Goal: Task Accomplishment & Management: Complete application form

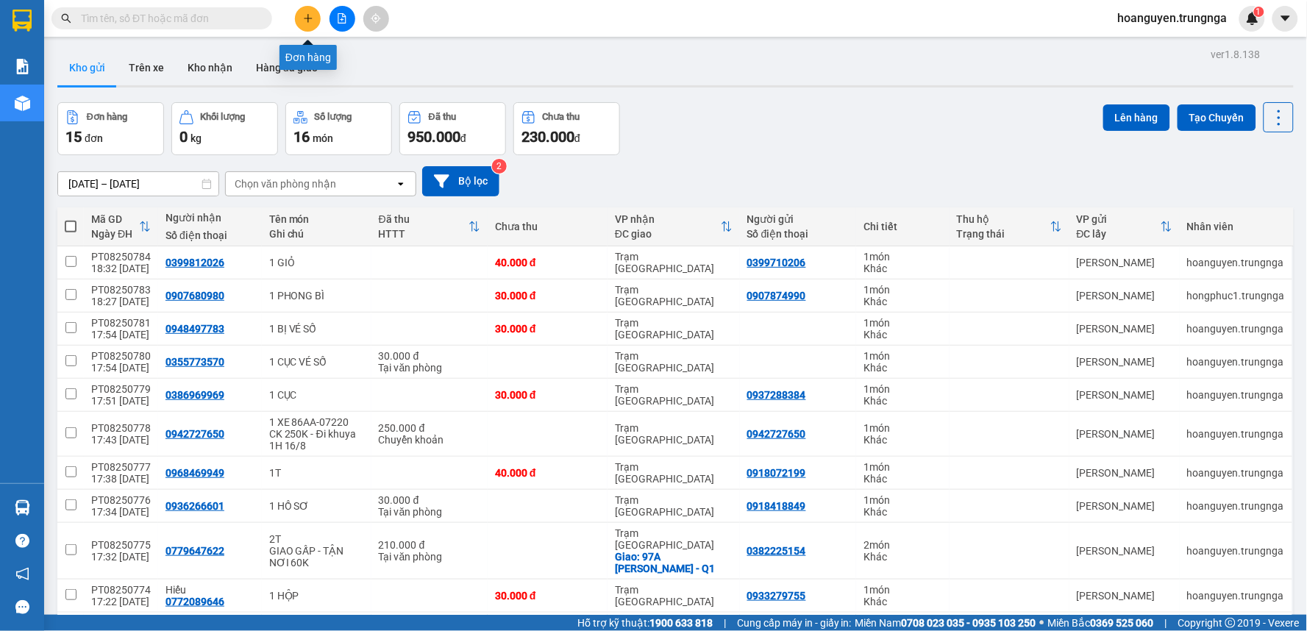
click at [315, 16] on button at bounding box center [308, 19] width 26 height 26
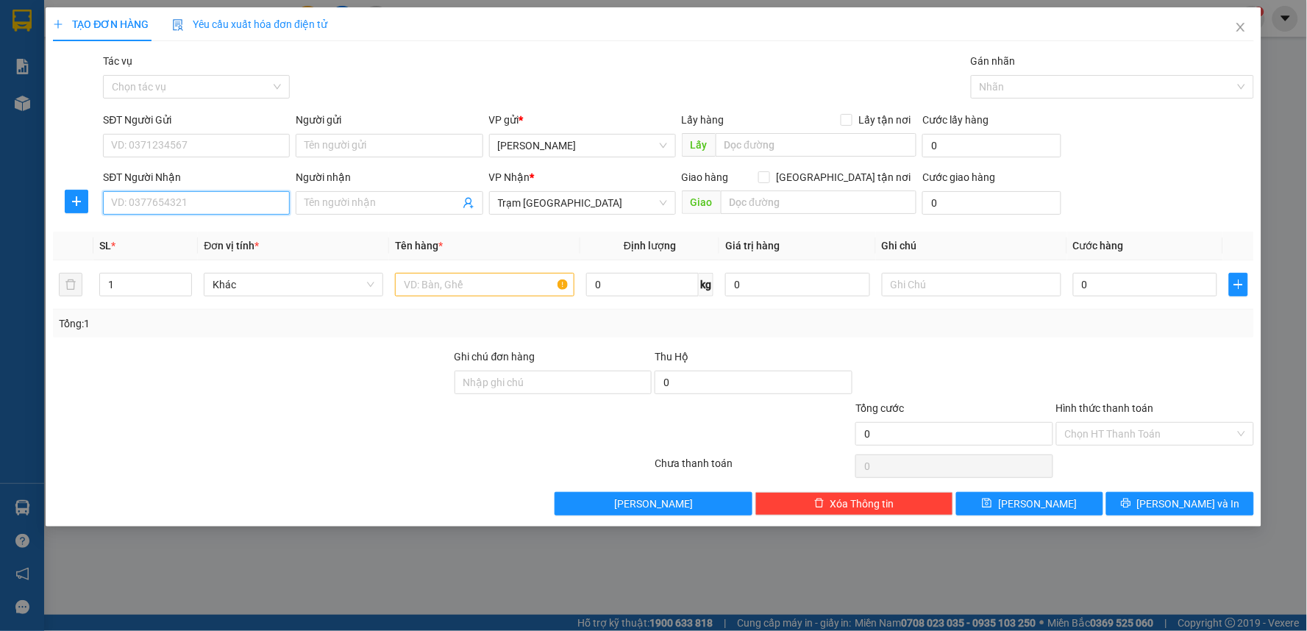
click at [200, 201] on input "SĐT Người Nhận" at bounding box center [196, 203] width 187 height 24
click at [432, 291] on input "text" at bounding box center [484, 285] width 179 height 24
type input "1TX"
click at [224, 209] on input "SĐT Người Nhận" at bounding box center [196, 203] width 187 height 24
type input "0329224937"
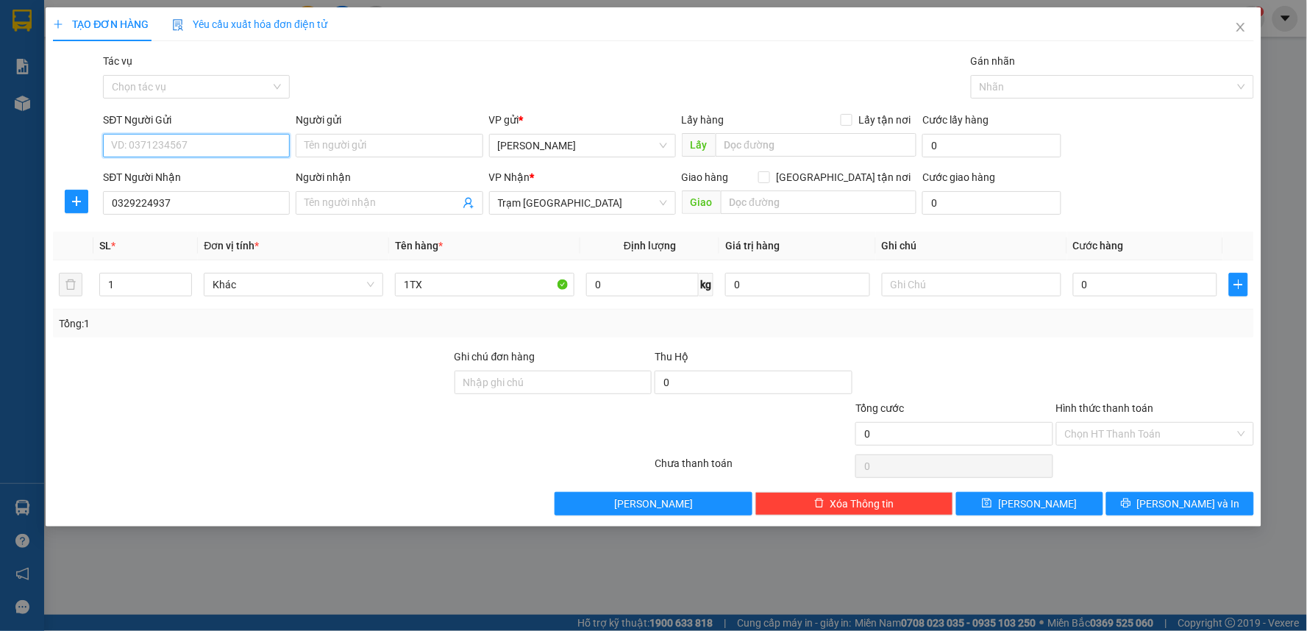
click at [210, 143] on input "SĐT Người Gửi" at bounding box center [196, 146] width 187 height 24
type input "0946811010"
click at [1090, 285] on input "0" at bounding box center [1145, 285] width 145 height 24
type input "4"
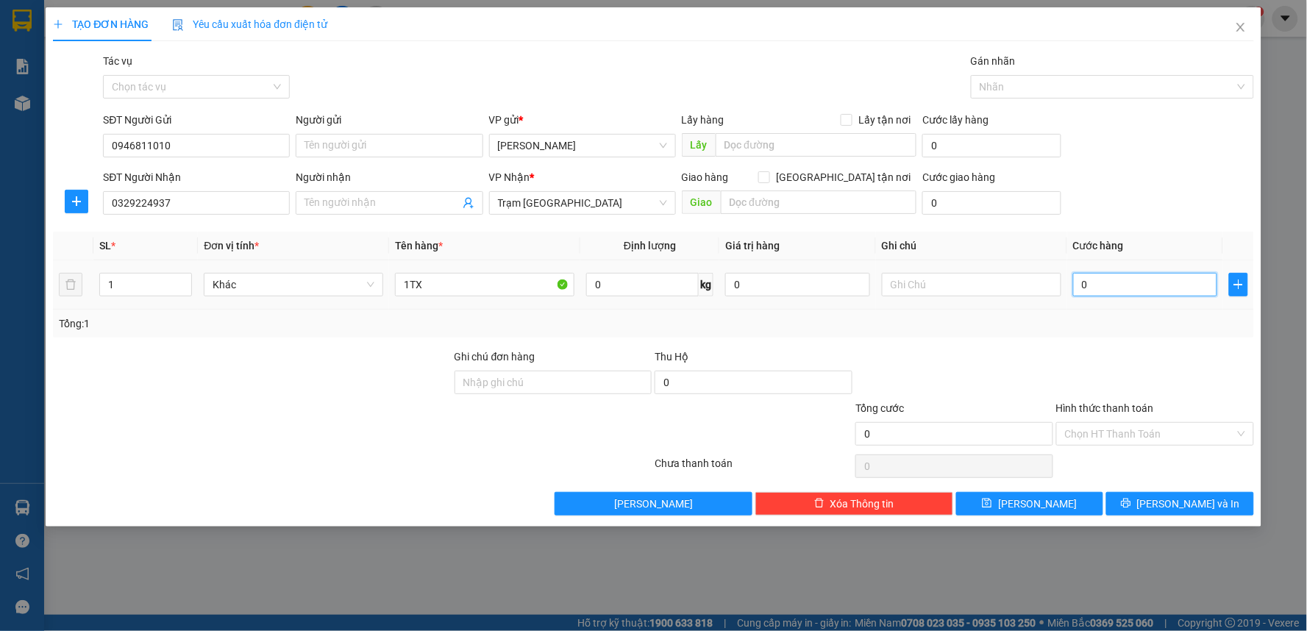
type input "4"
type input "40"
type input "400"
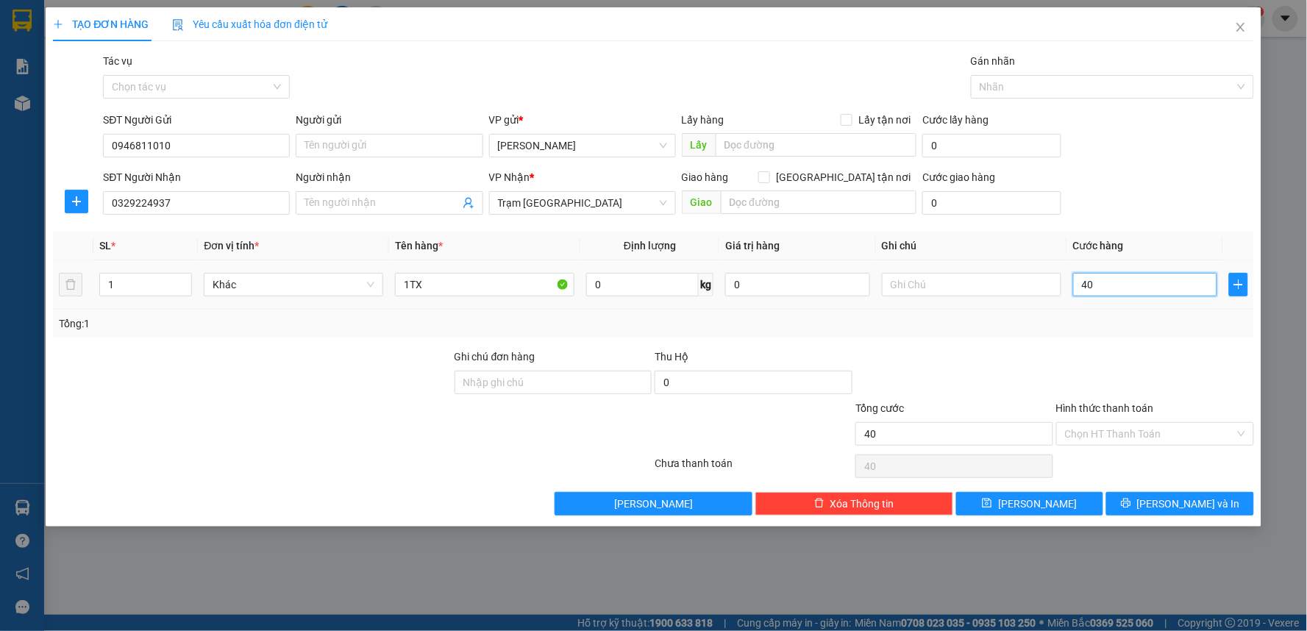
type input "400"
type input "4.000"
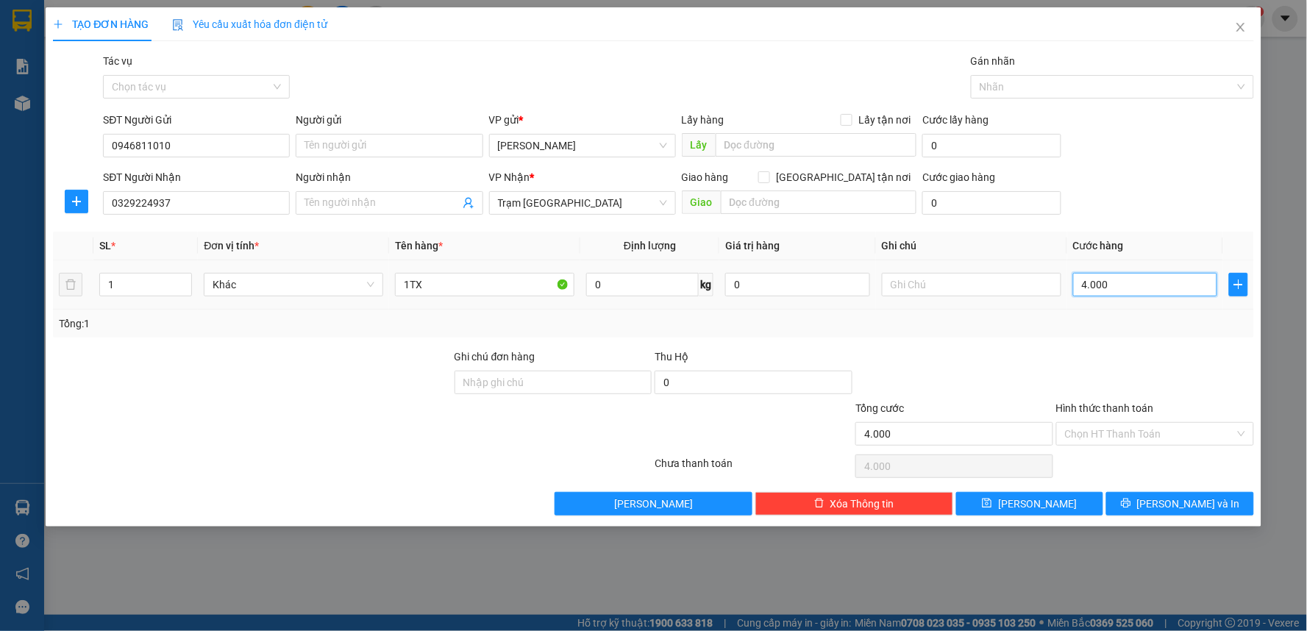
type input "40.000"
click at [1185, 510] on span "[PERSON_NAME] và In" at bounding box center [1188, 504] width 103 height 16
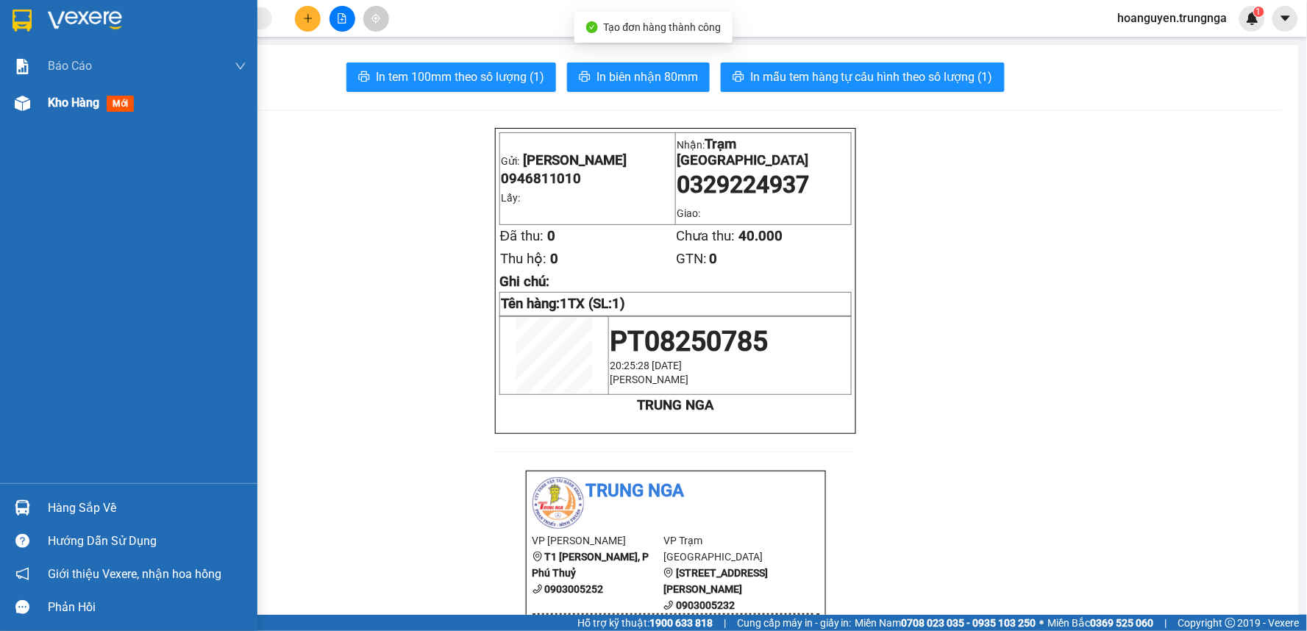
click at [26, 91] on div at bounding box center [23, 103] width 26 height 26
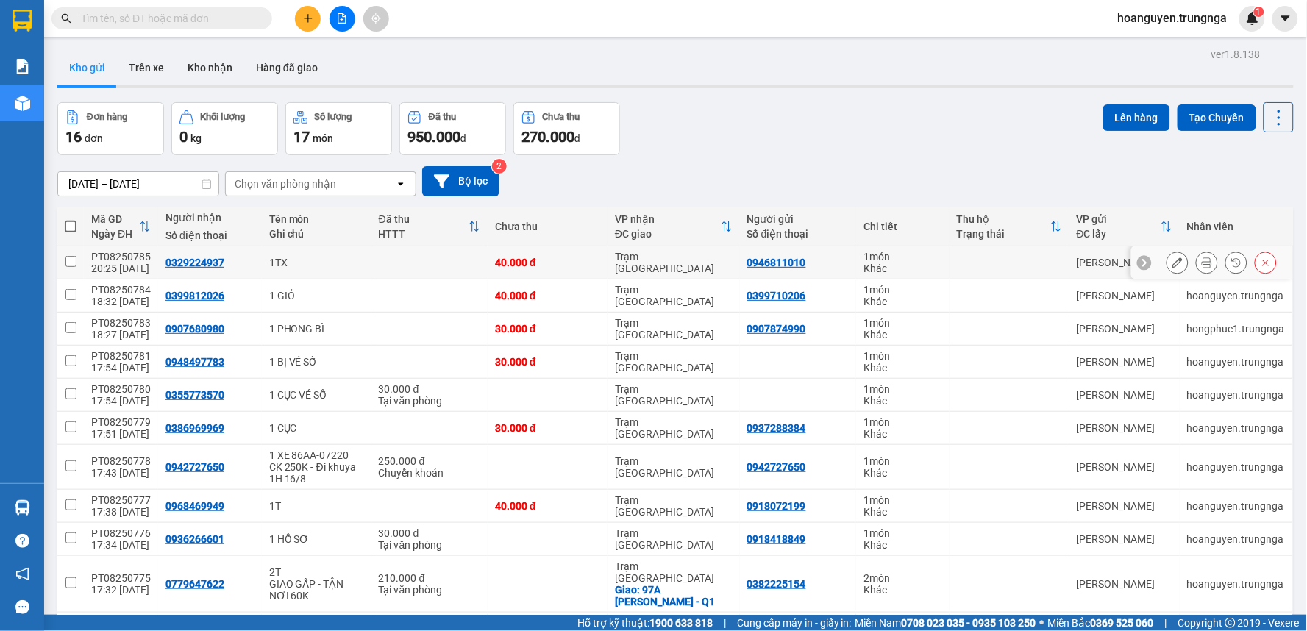
click at [1172, 262] on icon at bounding box center [1177, 262] width 10 height 10
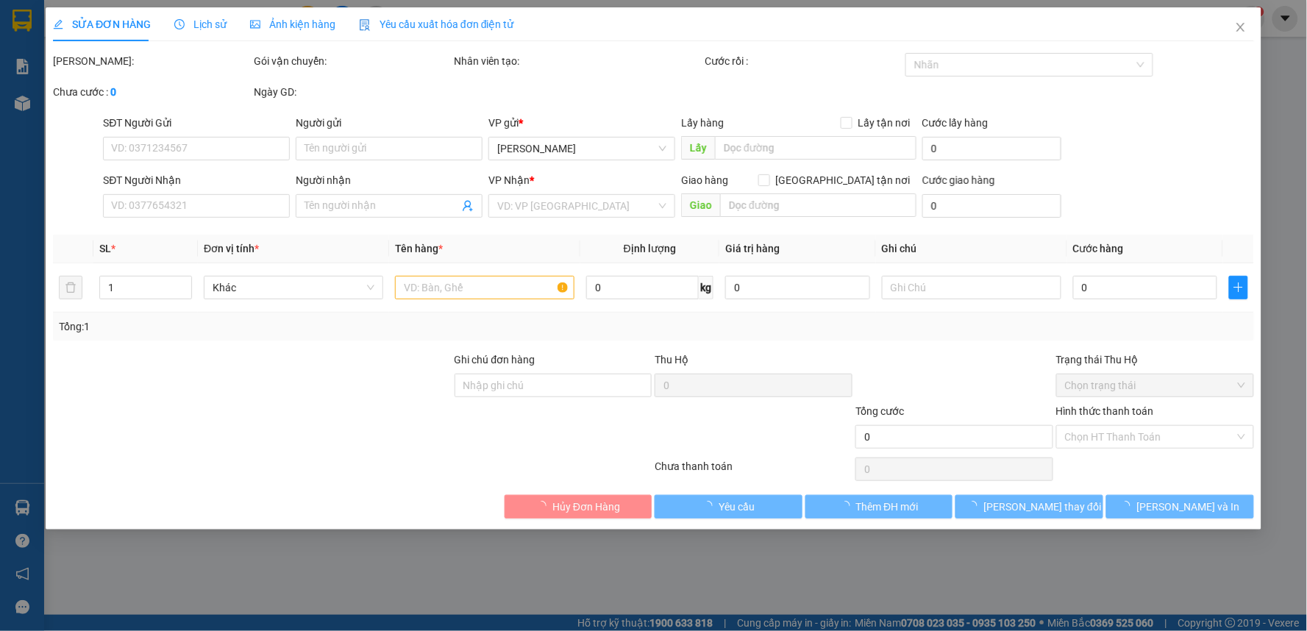
type input "0946811010"
type input "0329224937"
type input "40.000"
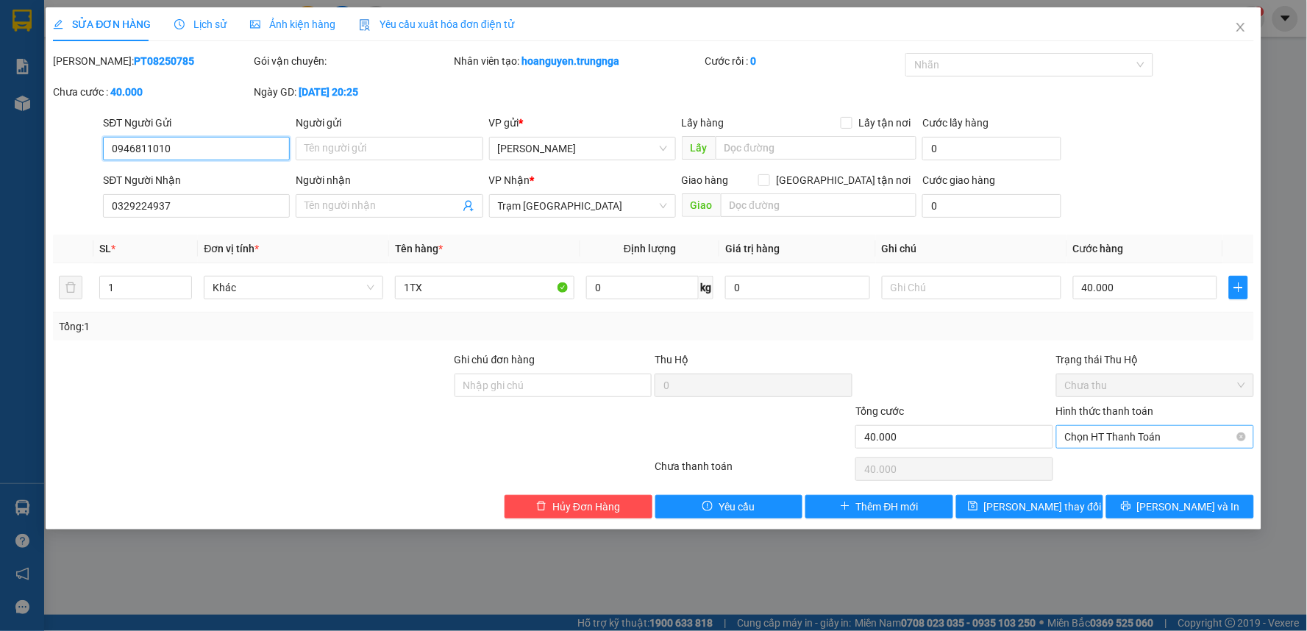
click at [1123, 435] on span "Chọn HT Thanh Toán" at bounding box center [1155, 437] width 180 height 22
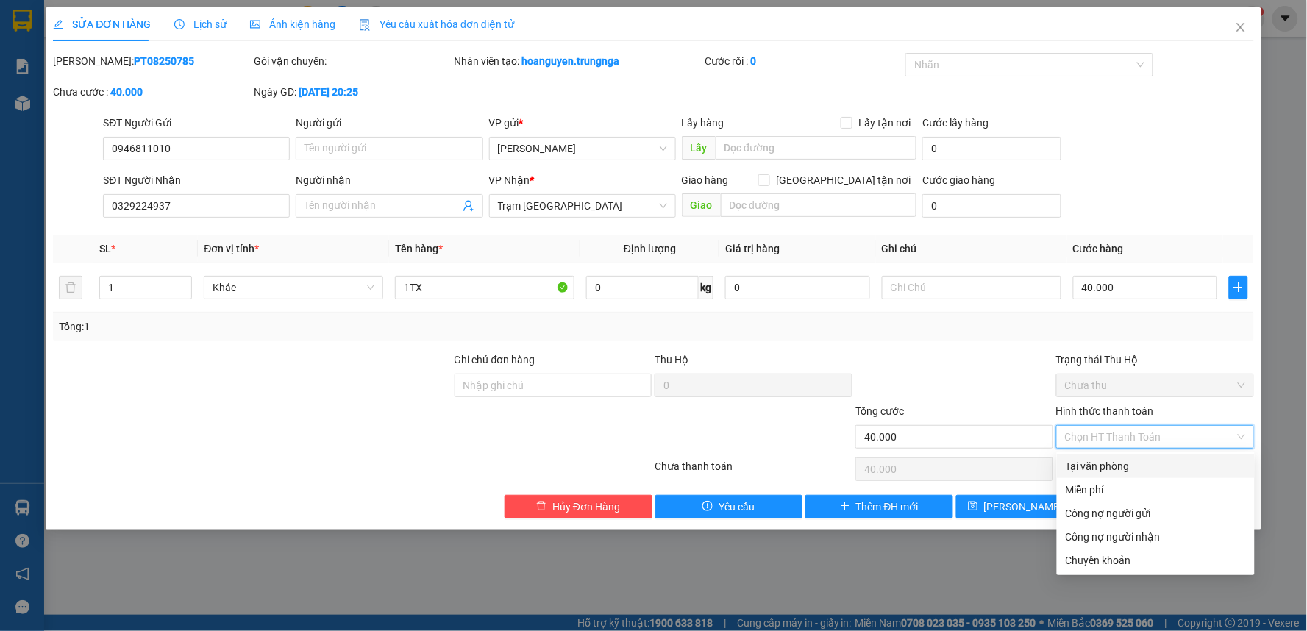
click at [1110, 460] on div "Tại văn phòng" at bounding box center [1155, 466] width 180 height 16
type input "0"
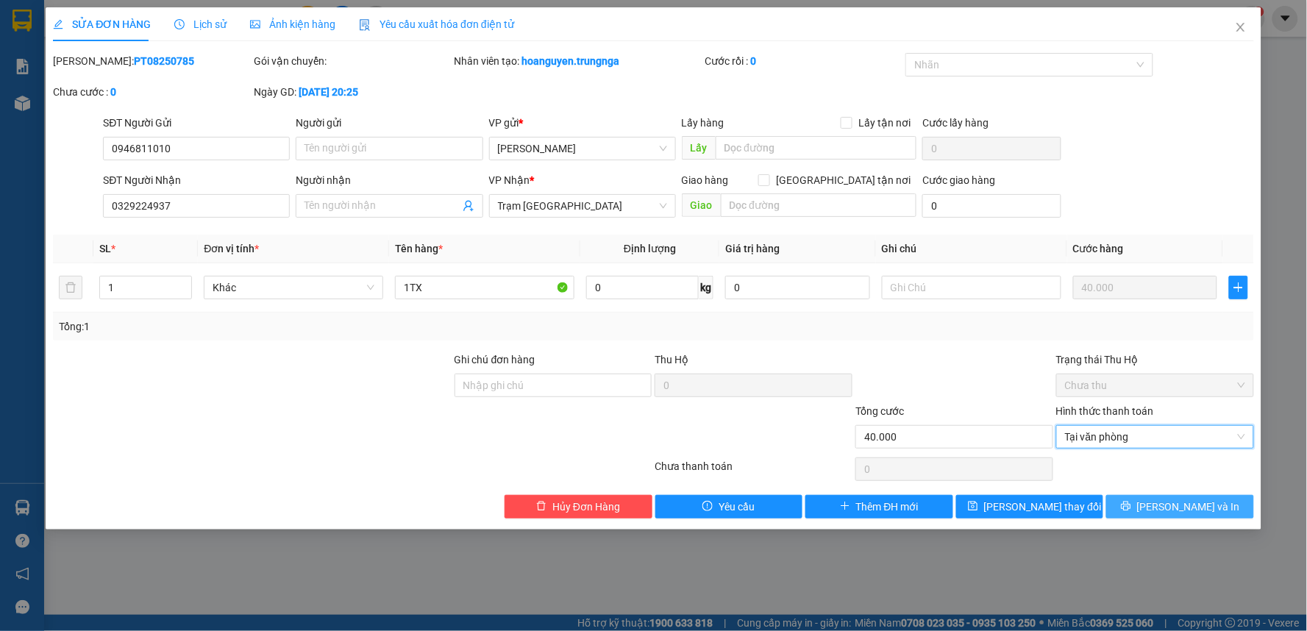
click at [1147, 510] on button "[PERSON_NAME] và In" at bounding box center [1180, 507] width 148 height 24
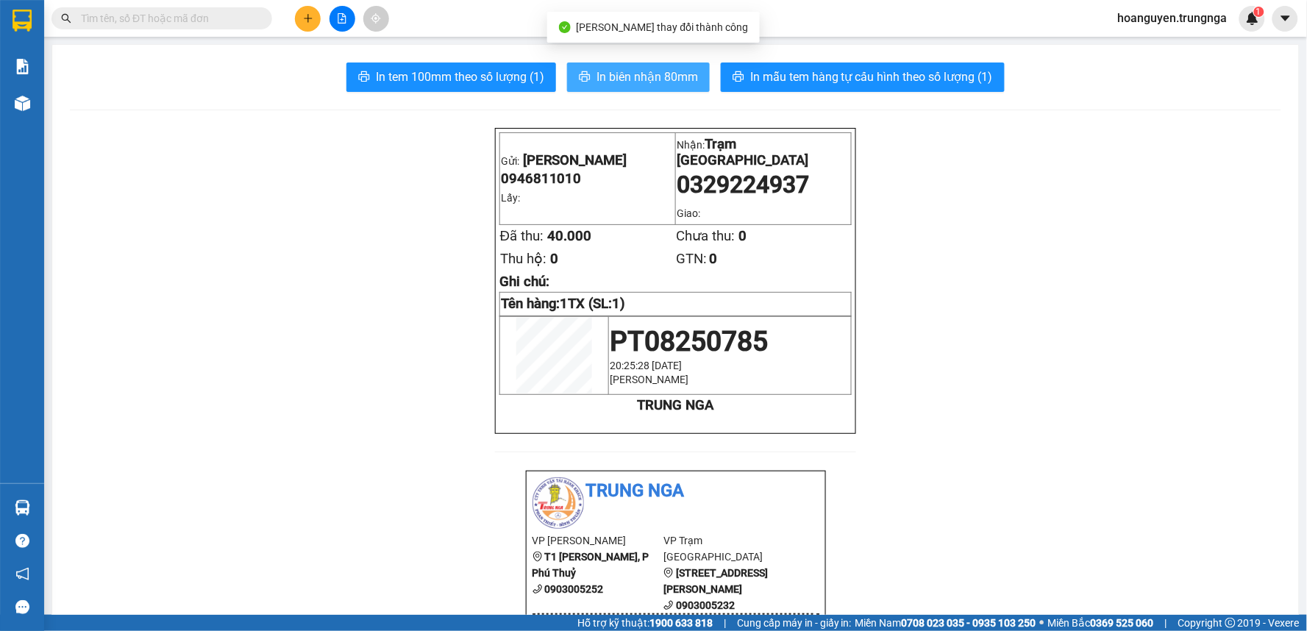
click at [582, 79] on icon "printer" at bounding box center [584, 76] width 11 height 10
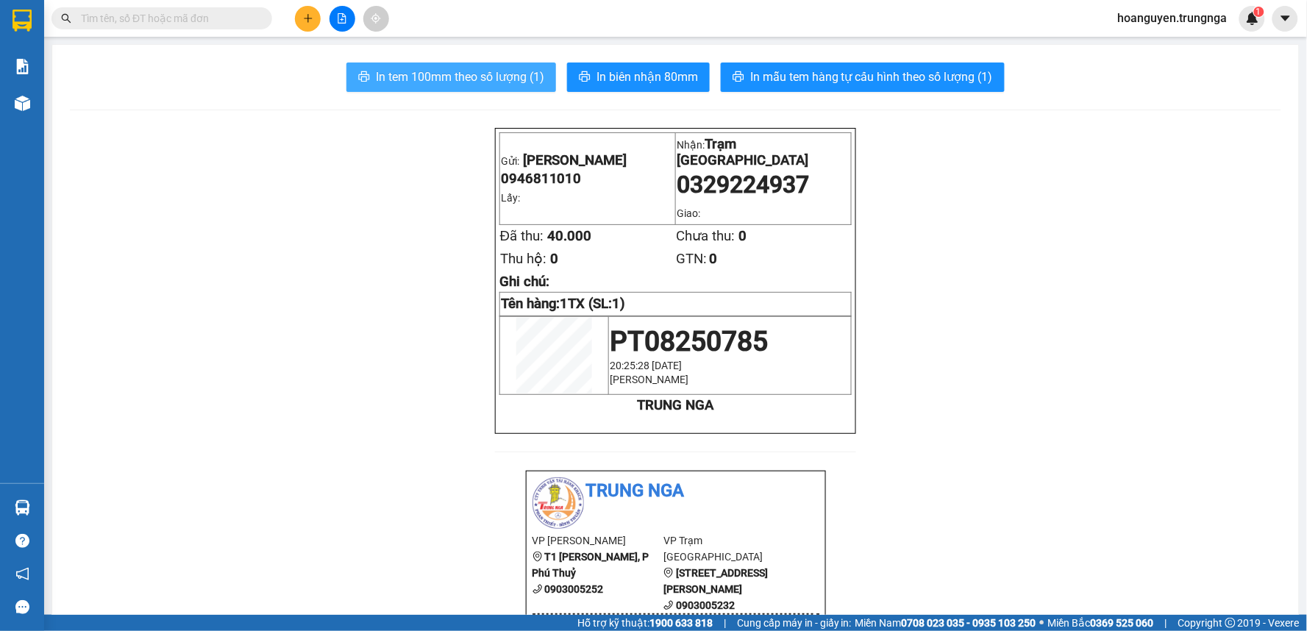
click at [482, 74] on span "In tem 100mm theo số lượng (1)" at bounding box center [460, 77] width 168 height 18
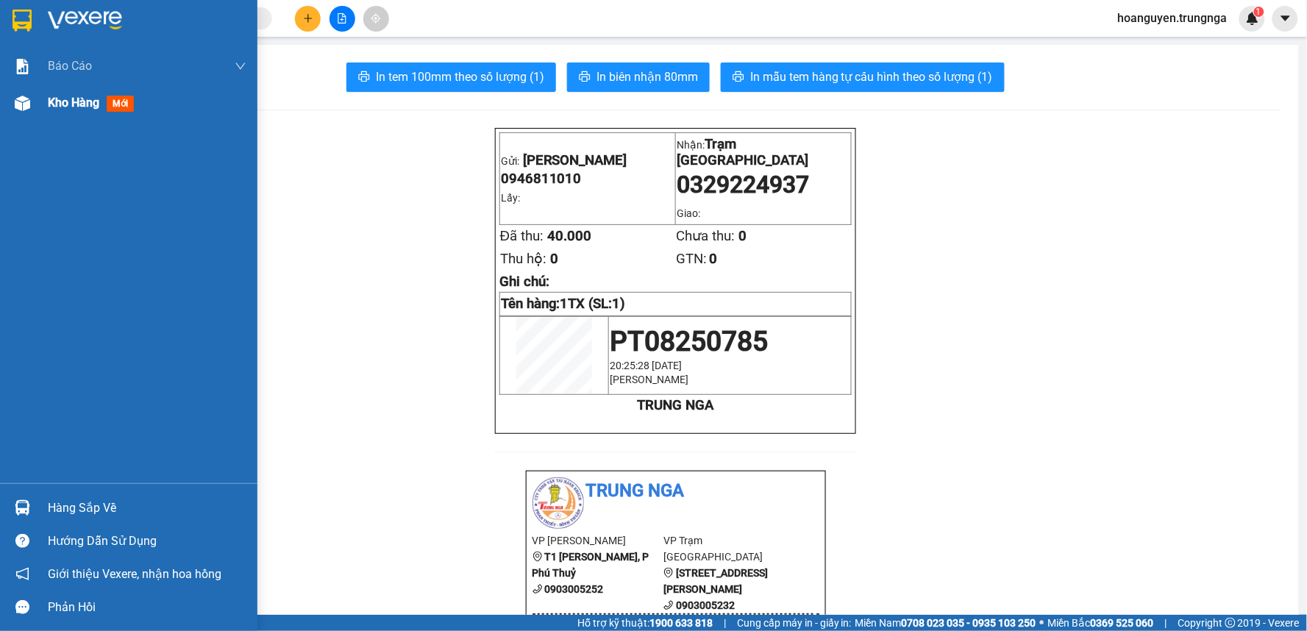
click at [20, 104] on img at bounding box center [22, 103] width 15 height 15
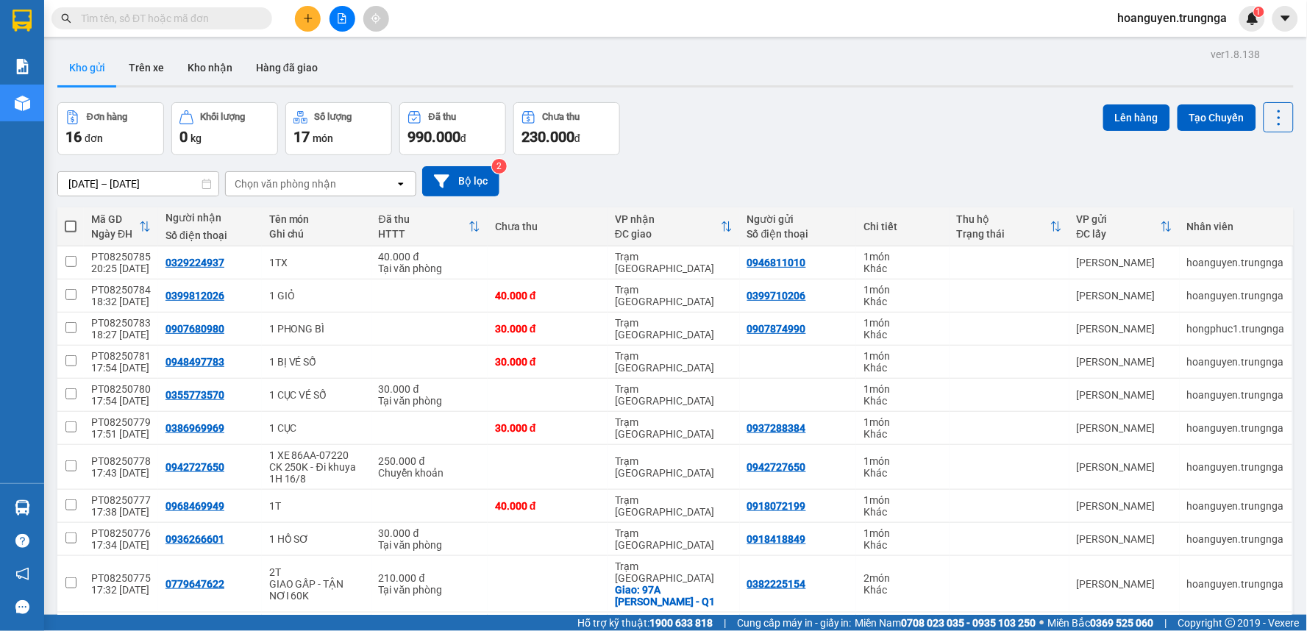
scroll to position [82, 0]
